Goal: Task Accomplishment & Management: Manage account settings

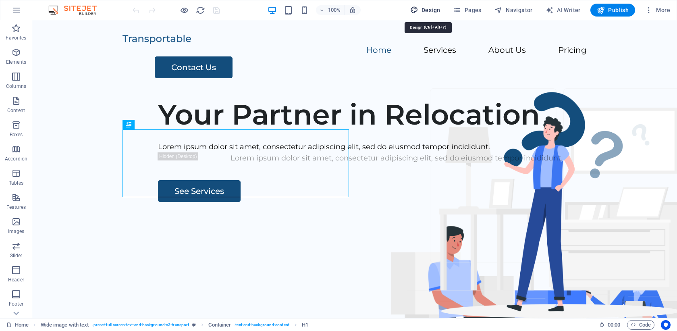
click at [428, 7] on span "Design" at bounding box center [425, 10] width 30 height 8
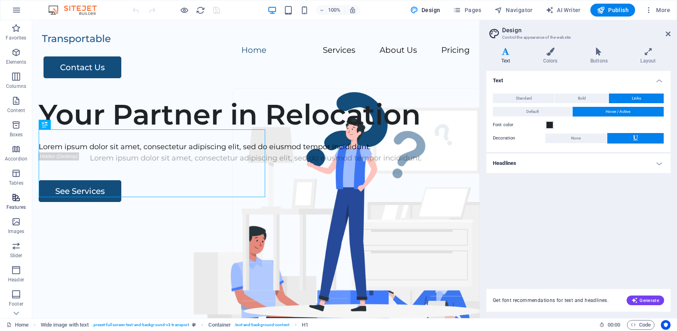
scroll to position [65, 0]
click at [19, 298] on icon "button" at bounding box center [16, 302] width 10 height 10
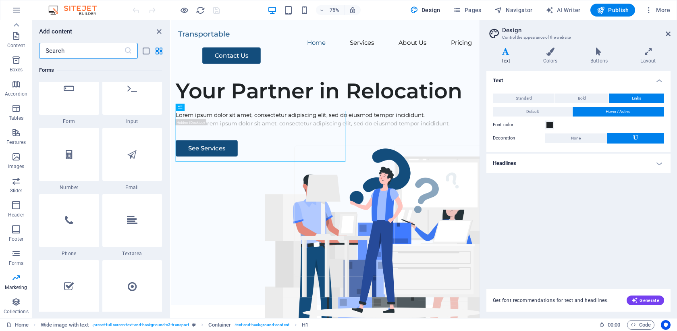
scroll to position [6051, 0]
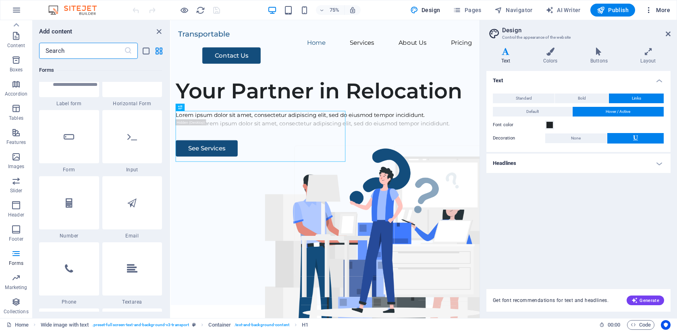
click at [649, 8] on icon "button" at bounding box center [648, 10] width 8 height 8
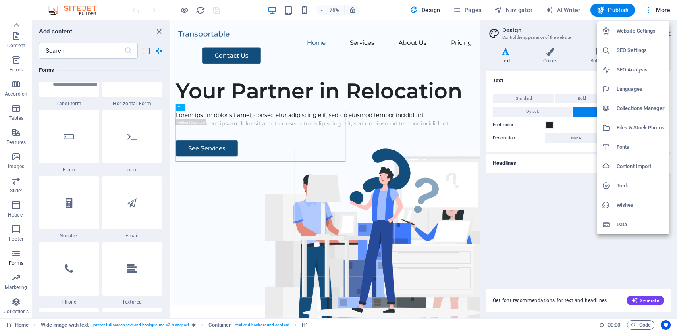
click at [34, 19] on div at bounding box center [338, 165] width 677 height 331
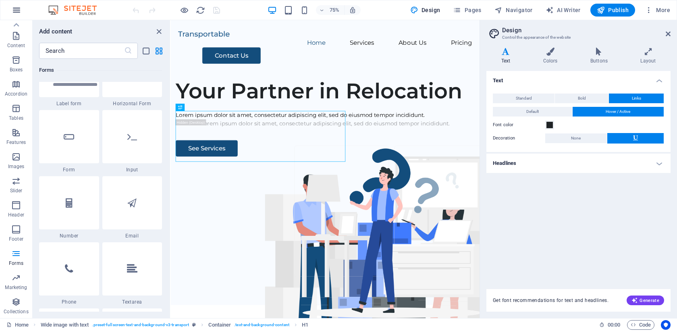
click at [14, 7] on icon "button" at bounding box center [17, 10] width 10 height 10
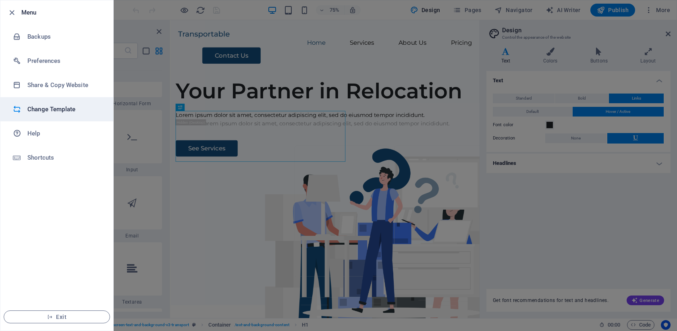
click at [44, 114] on h6 "Change Template" at bounding box center [64, 109] width 75 height 10
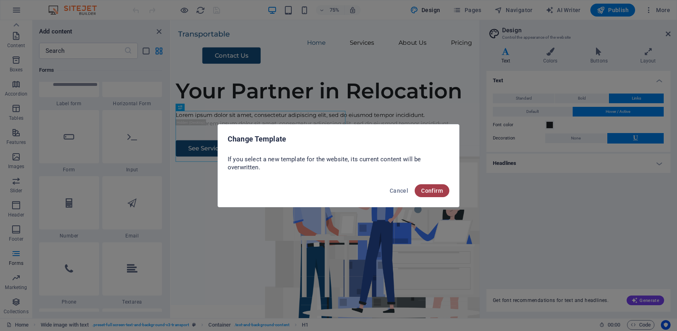
click at [435, 190] on span "Confirm" at bounding box center [432, 190] width 22 height 6
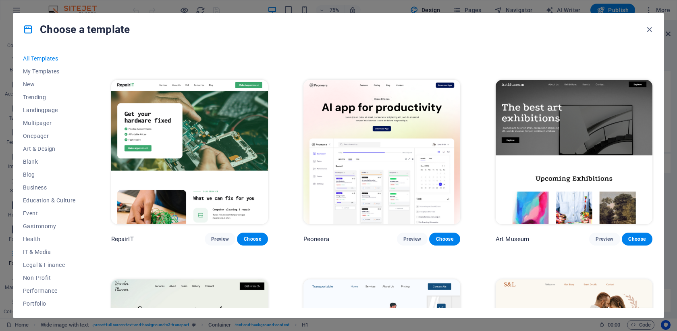
scroll to position [204, 0]
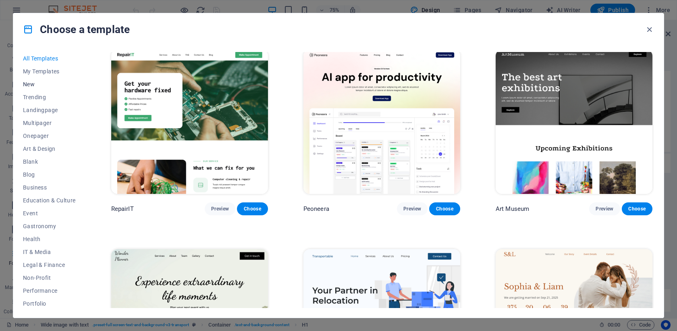
click at [30, 85] on span "New" at bounding box center [49, 84] width 53 height 6
click at [42, 185] on span "Business" at bounding box center [49, 187] width 53 height 6
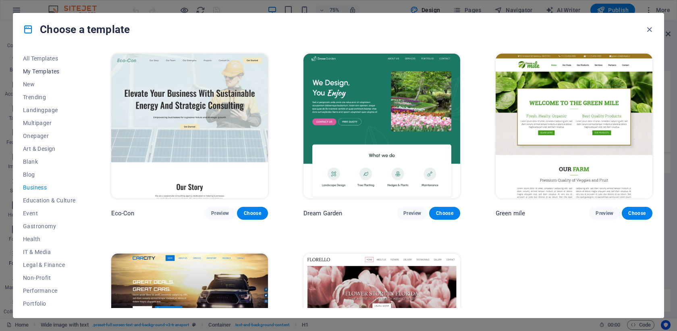
click at [35, 68] on span "My Templates" at bounding box center [49, 71] width 53 height 6
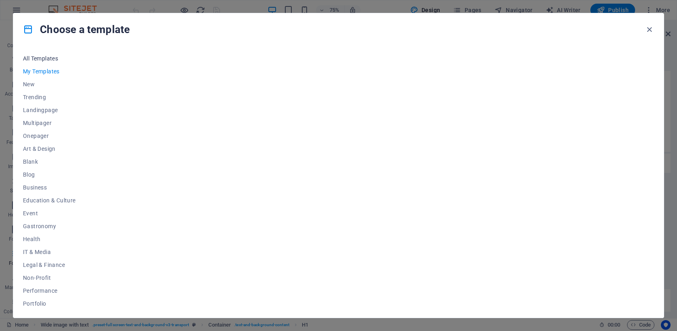
click at [43, 58] on span "All Templates" at bounding box center [49, 58] width 53 height 6
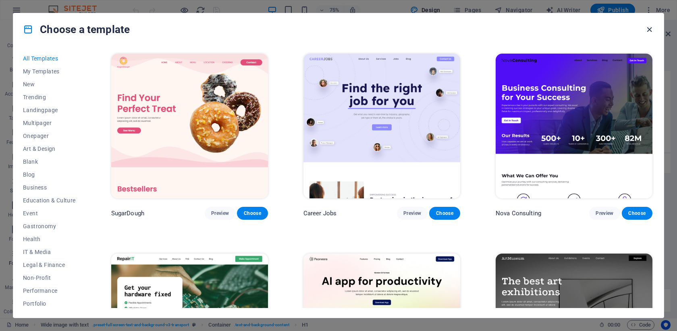
click at [651, 29] on icon "button" at bounding box center [648, 29] width 9 height 9
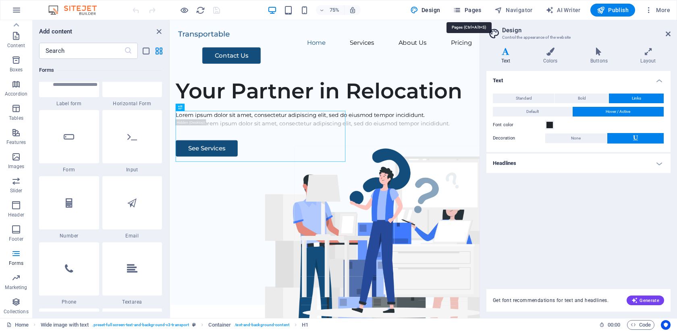
click at [461, 11] on icon "button" at bounding box center [457, 10] width 8 height 8
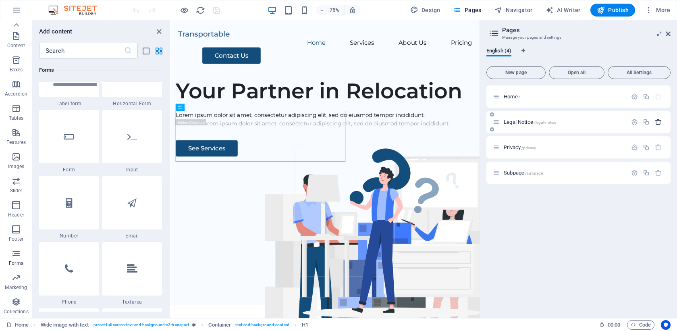
click at [661, 123] on icon "button" at bounding box center [658, 121] width 7 height 7
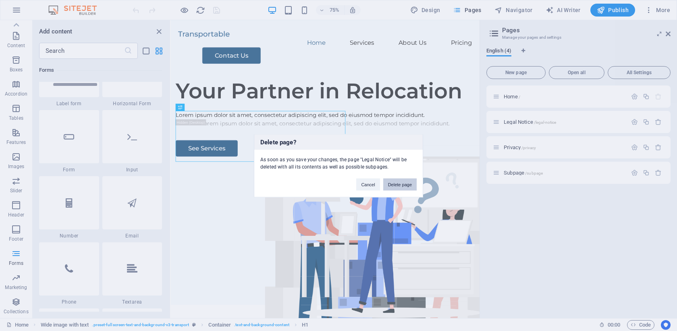
click at [405, 187] on button "Delete page" at bounding box center [399, 184] width 33 height 12
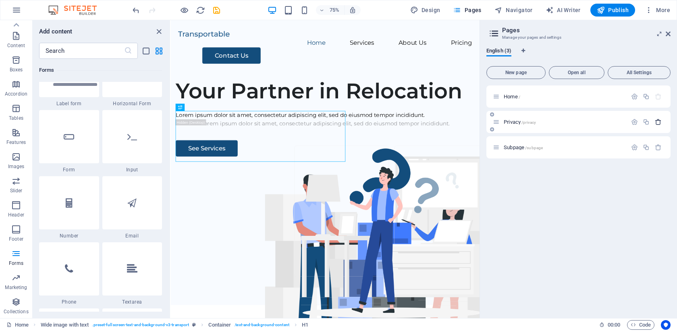
click at [657, 121] on icon "button" at bounding box center [658, 121] width 7 height 7
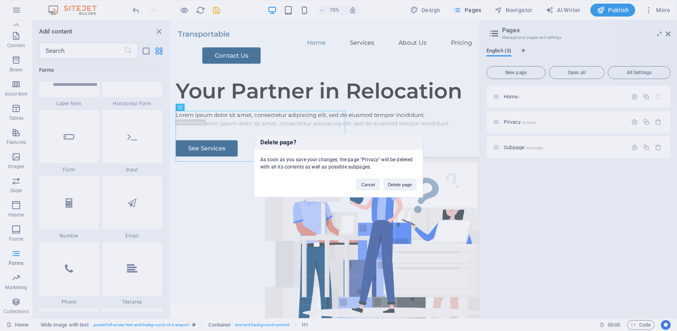
click at [391, 178] on div "Cancel Delete page" at bounding box center [386, 180] width 73 height 21
click at [395, 180] on button "Delete page" at bounding box center [399, 184] width 33 height 12
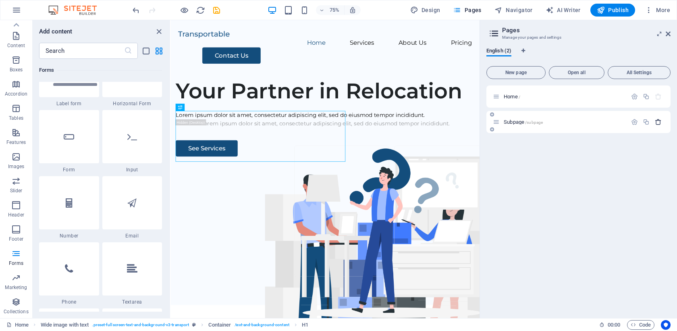
click at [659, 120] on icon "button" at bounding box center [658, 121] width 7 height 7
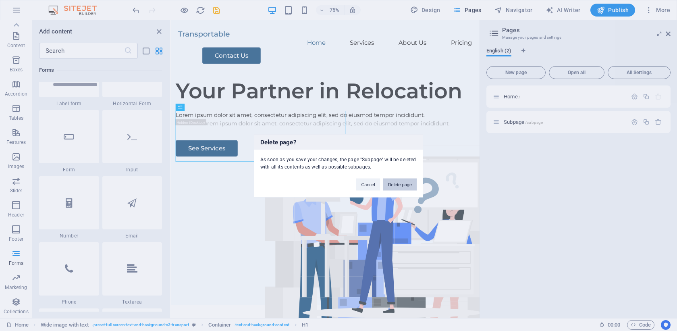
click at [394, 184] on button "Delete page" at bounding box center [399, 184] width 33 height 12
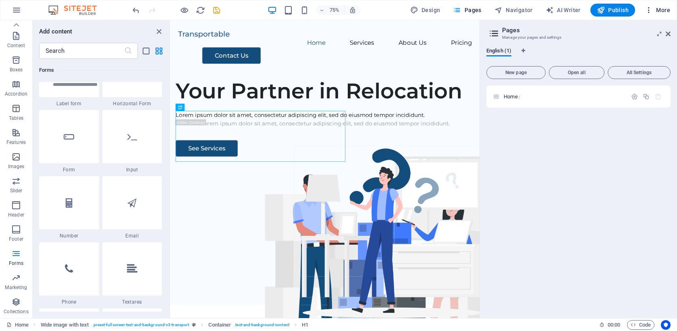
click at [649, 9] on icon "button" at bounding box center [648, 10] width 8 height 8
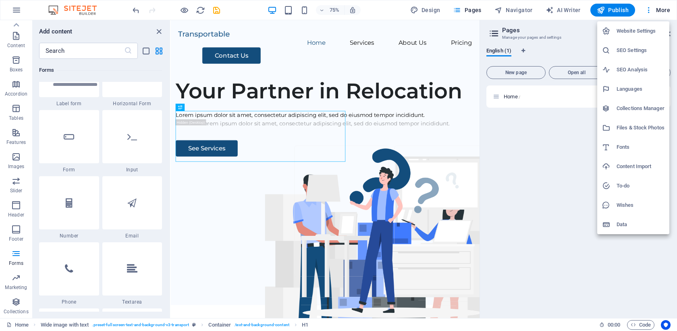
click at [17, 9] on div at bounding box center [338, 165] width 677 height 331
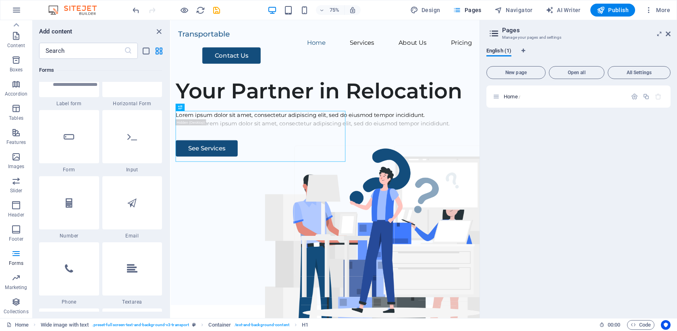
click at [17, 9] on icon "button" at bounding box center [17, 10] width 10 height 10
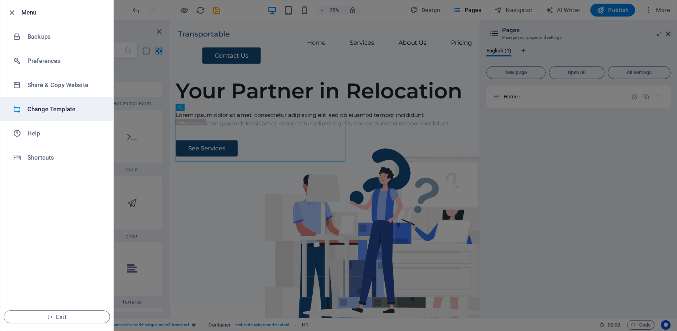
click at [57, 104] on h6 "Change Template" at bounding box center [64, 109] width 75 height 10
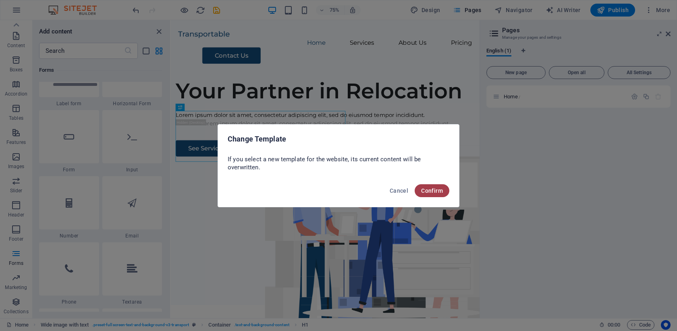
click at [422, 186] on button "Confirm" at bounding box center [431, 190] width 35 height 13
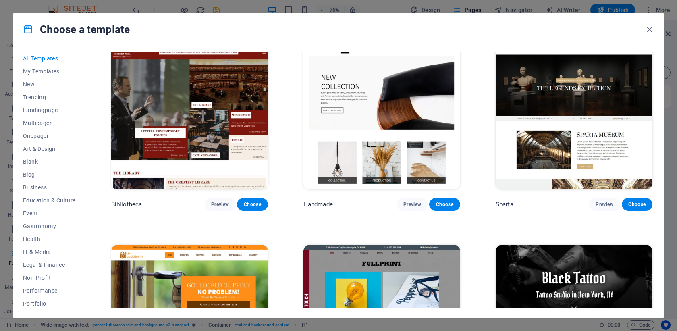
scroll to position [5453, 0]
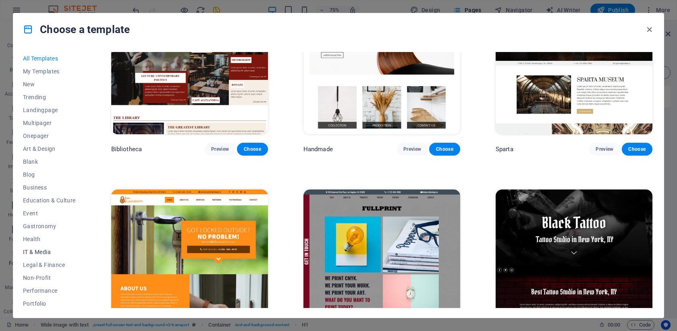
click at [35, 249] on span "IT & Media" at bounding box center [49, 252] width 53 height 6
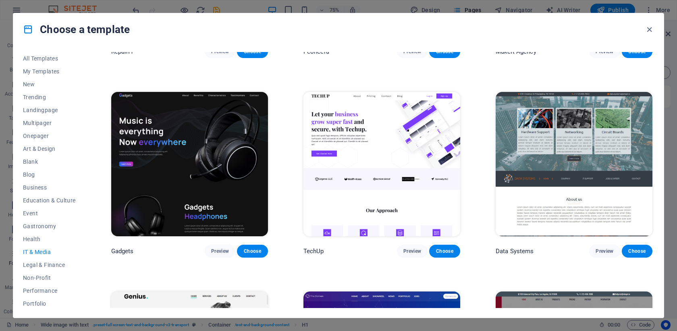
scroll to position [176, 0]
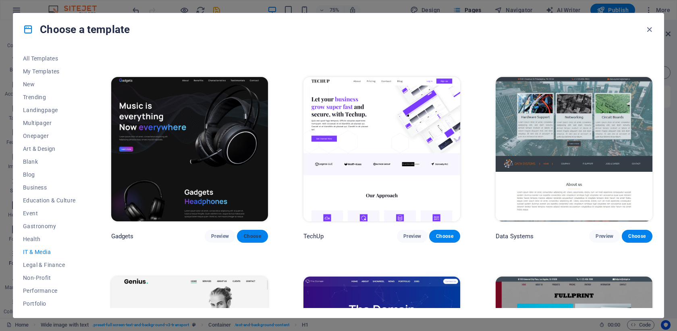
click at [251, 233] on span "Choose" at bounding box center [252, 236] width 18 height 6
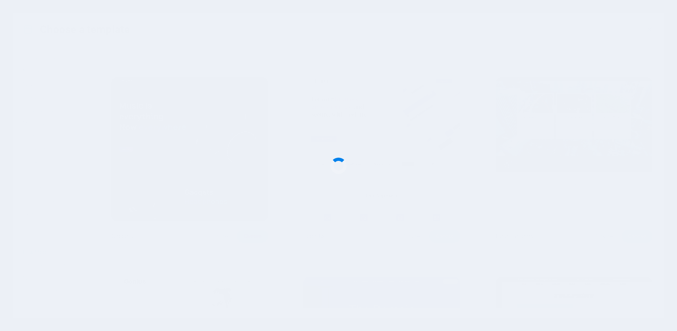
checkbox input "false"
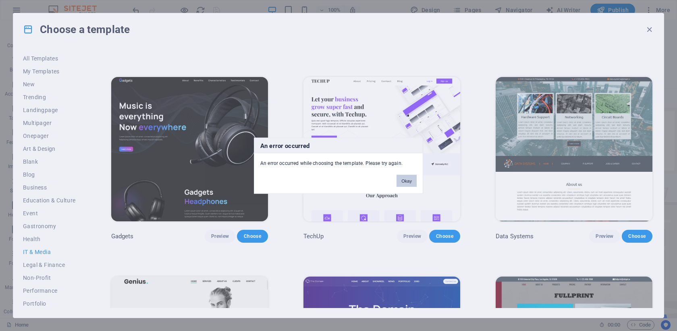
click at [407, 184] on button "Okay" at bounding box center [406, 180] width 20 height 12
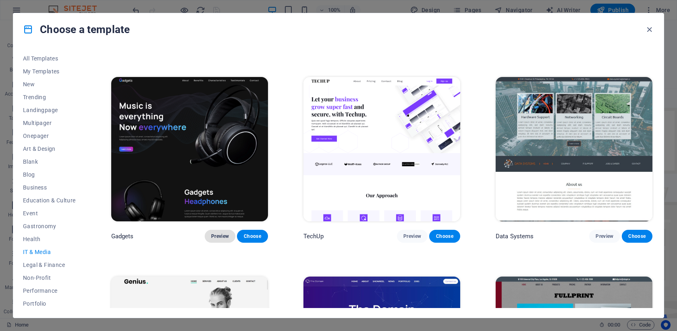
click at [215, 233] on span "Preview" at bounding box center [220, 236] width 18 height 6
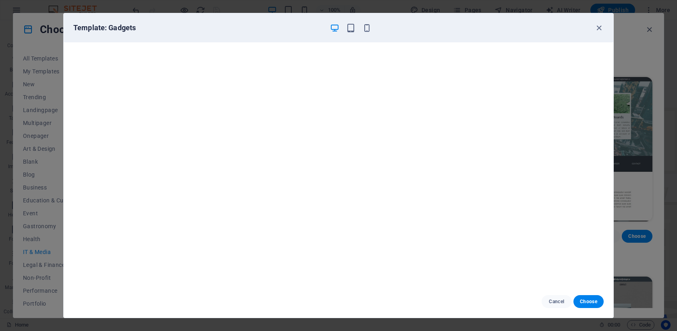
scroll to position [0, 0]
click at [586, 300] on span "Choose" at bounding box center [588, 301] width 17 height 6
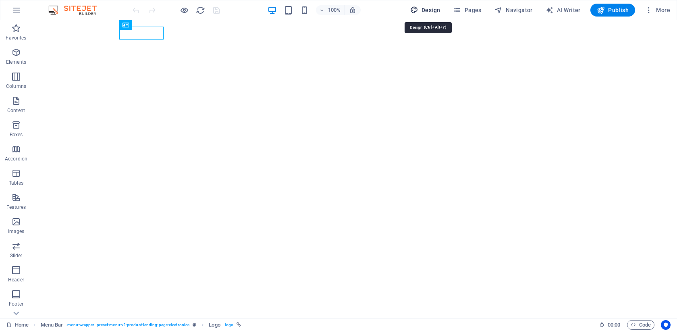
click at [437, 14] on span "Design" at bounding box center [425, 10] width 30 height 8
select select "px"
select select "400"
select select "px"
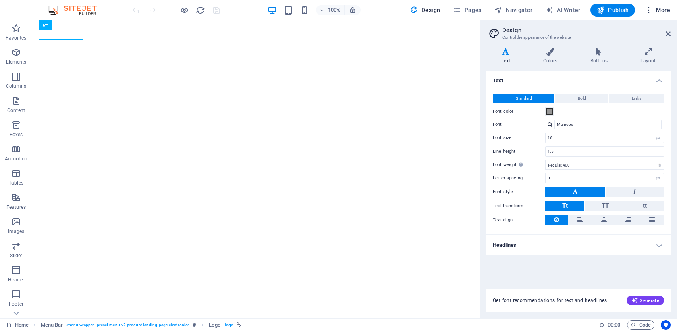
click at [657, 10] on span "More" at bounding box center [656, 10] width 25 height 8
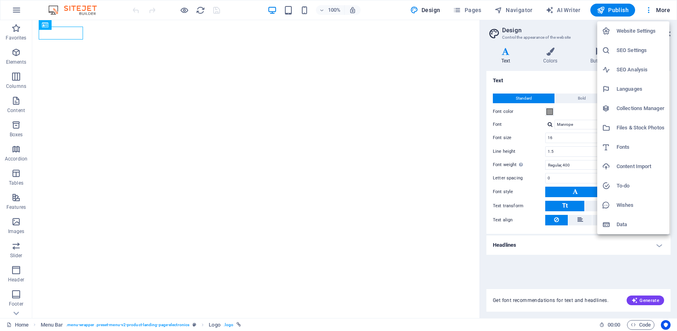
click at [637, 30] on h6 "Website Settings" at bounding box center [640, 31] width 48 height 10
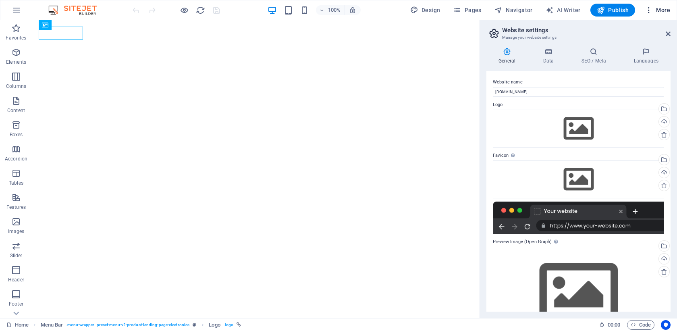
click at [670, 7] on button "More" at bounding box center [657, 10] width 32 height 13
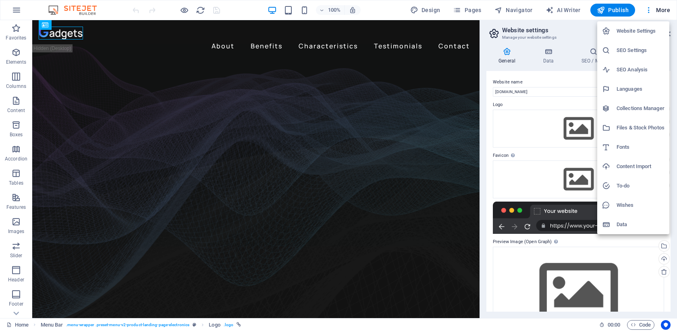
click at [77, 6] on div at bounding box center [338, 165] width 677 height 331
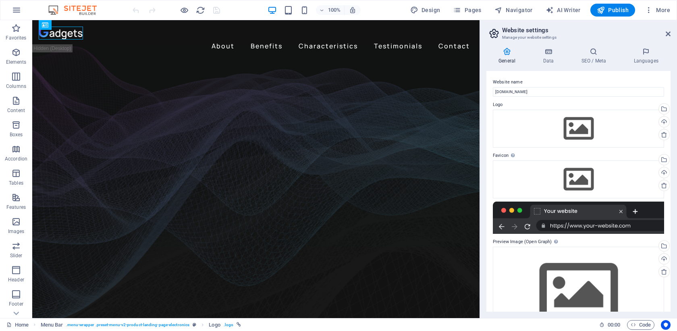
click at [18, 8] on icon "button" at bounding box center [17, 10] width 10 height 10
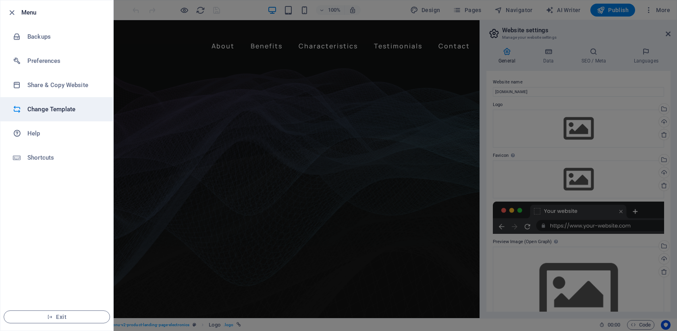
click at [54, 109] on h6 "Change Template" at bounding box center [64, 109] width 75 height 10
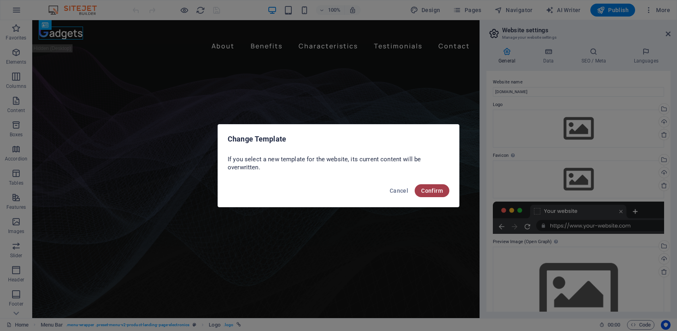
click at [434, 190] on span "Confirm" at bounding box center [432, 190] width 22 height 6
